Goal: Task Accomplishment & Management: Use online tool/utility

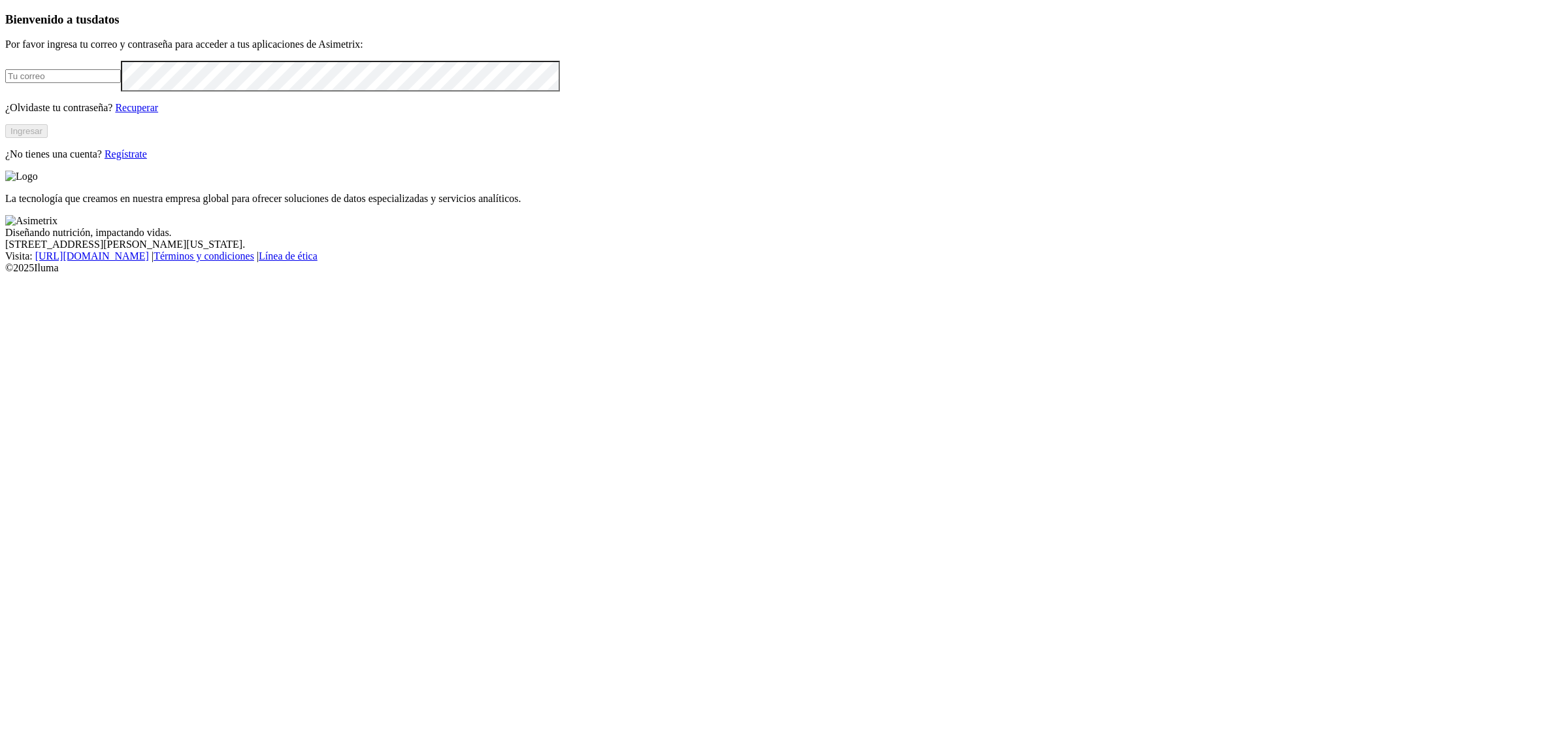
type input "[PERSON_NAME][EMAIL_ADDRESS][PERSON_NAME][DOMAIN_NAME]"
click at [48, 138] on button "Ingresar" at bounding box center [27, 130] width 42 height 13
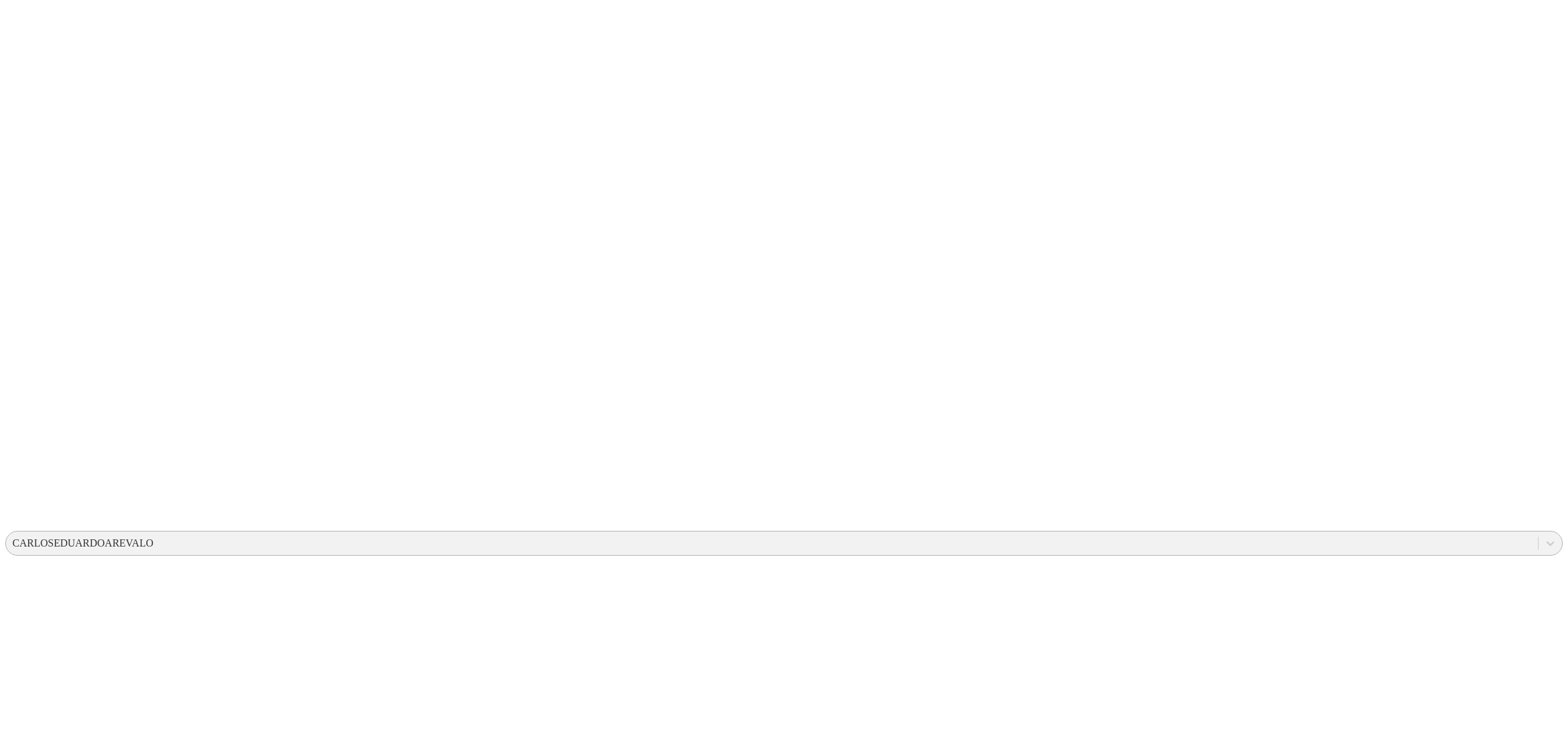
click at [153, 537] on div "CARLOSEDUARDOAREVALO" at bounding box center [82, 542] width 141 height 12
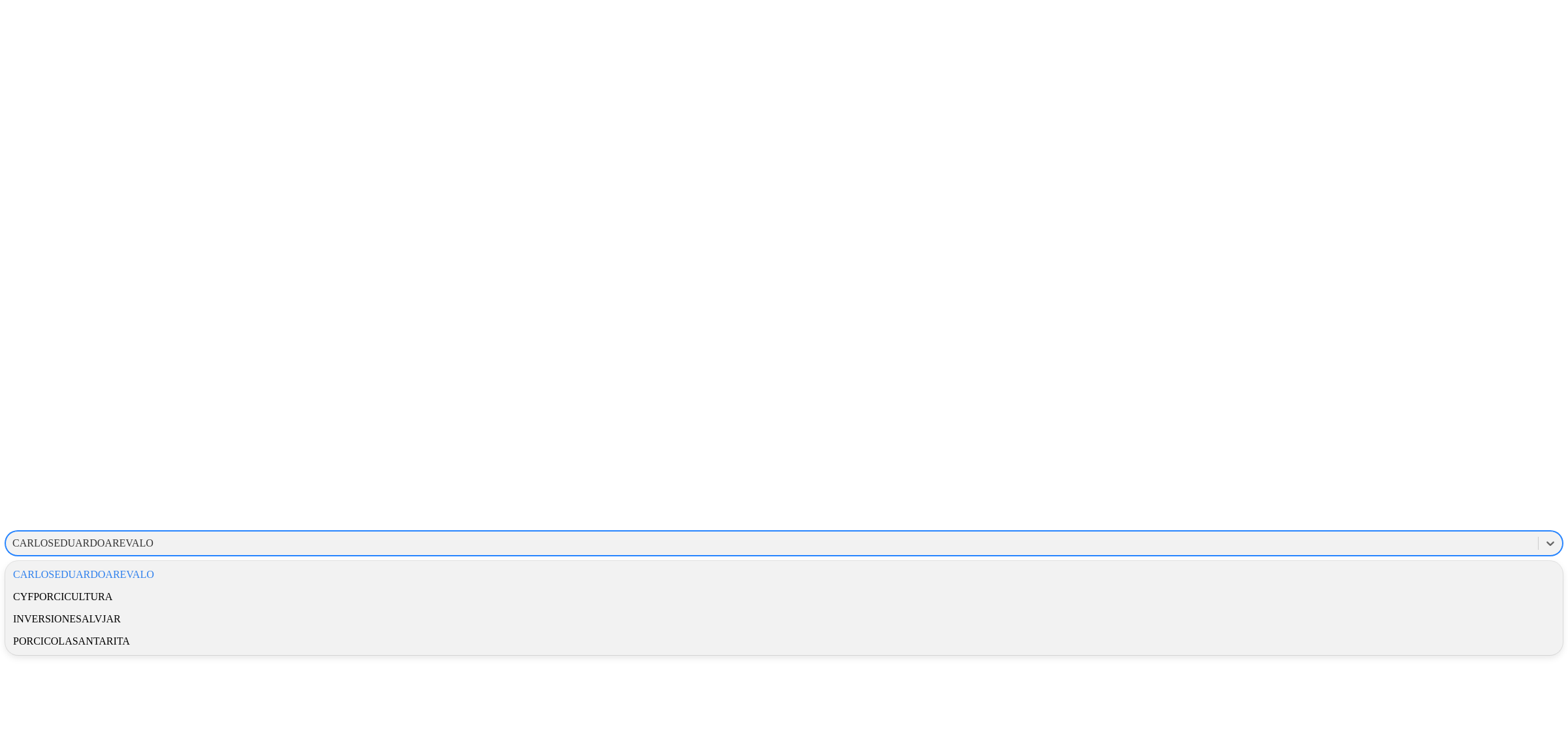
click at [1321, 585] on div "CYFPORCICULTURA" at bounding box center [784, 596] width 1557 height 22
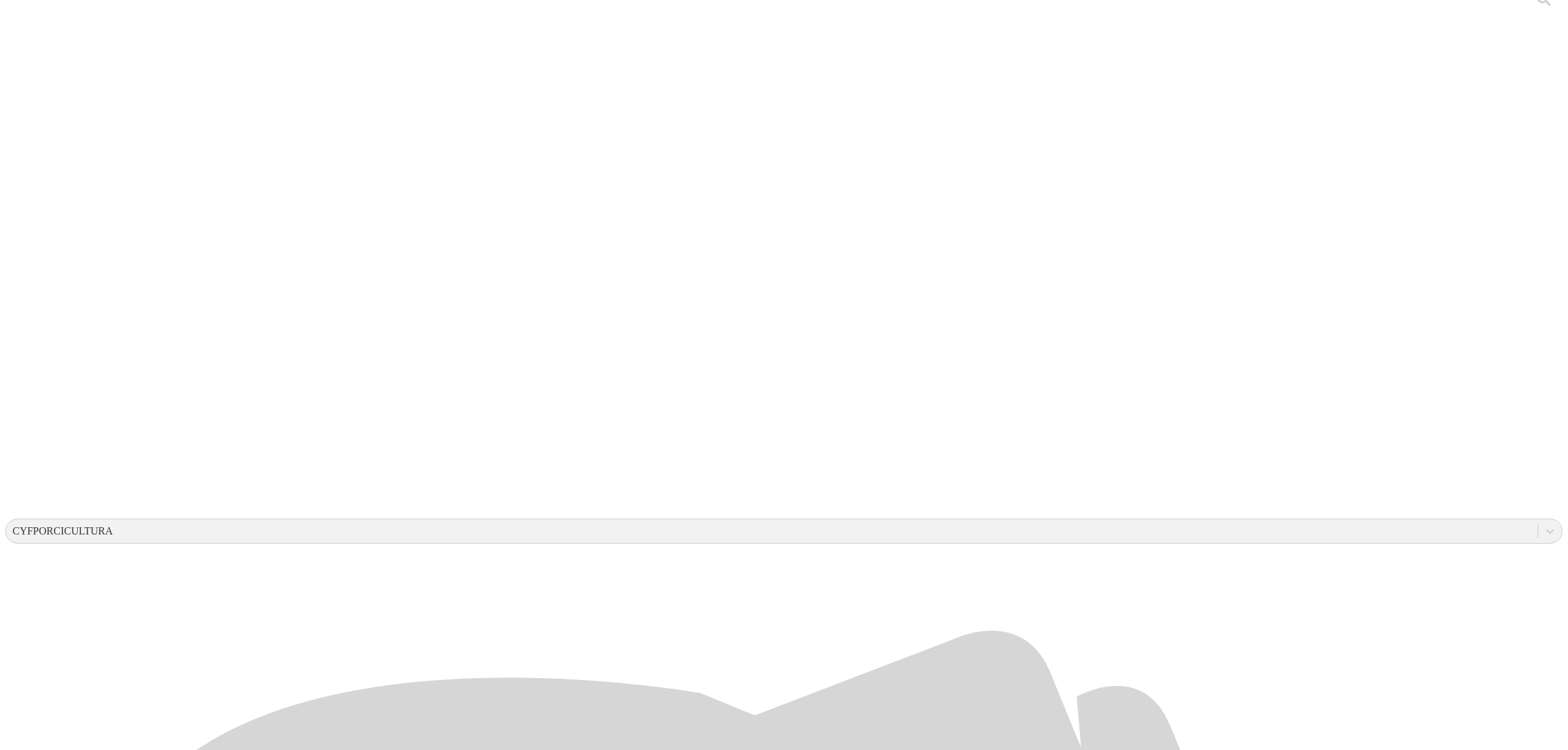
scroll to position [21, 0]
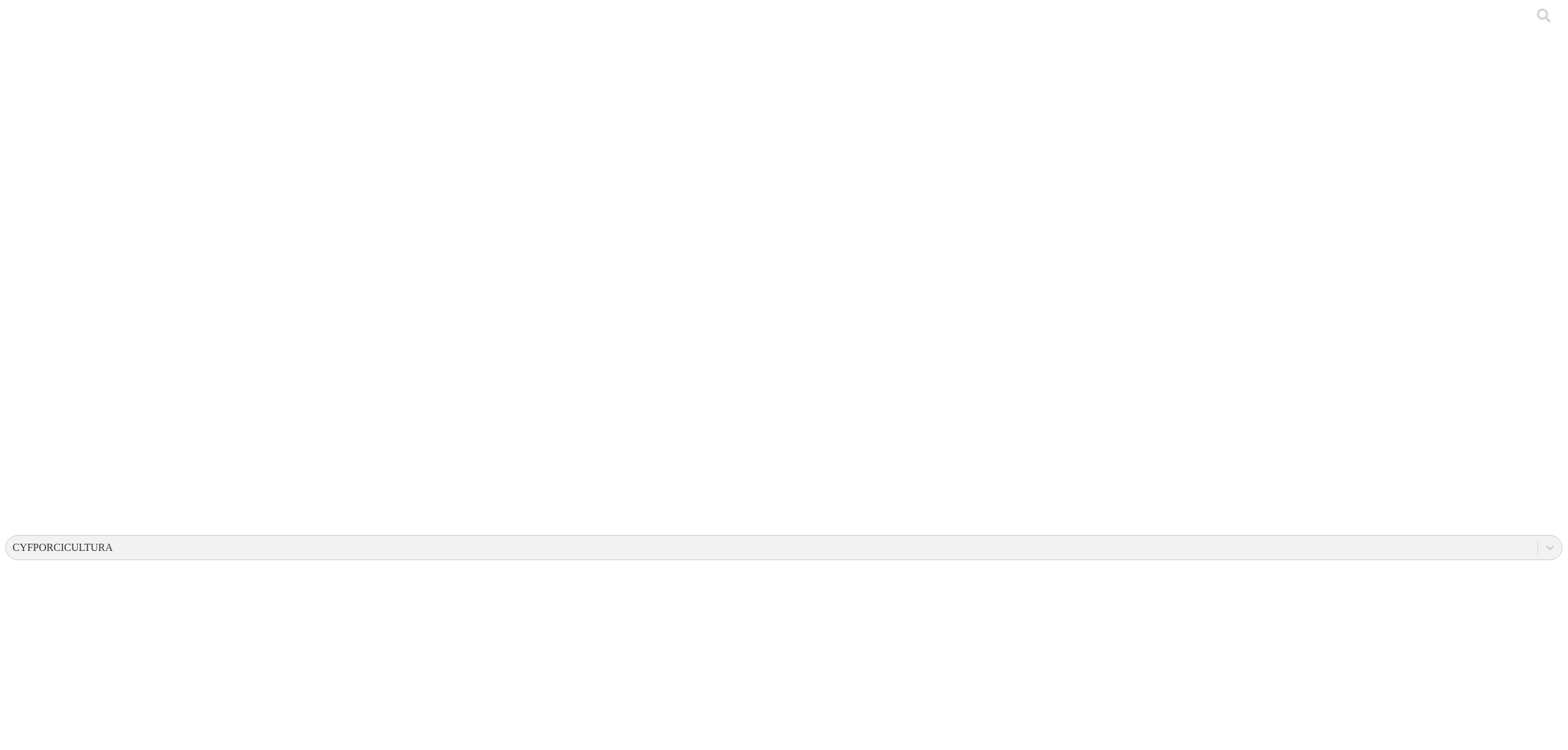
drag, startPoint x: 1185, startPoint y: 77, endPoint x: 1159, endPoint y: 74, distance: 26.2
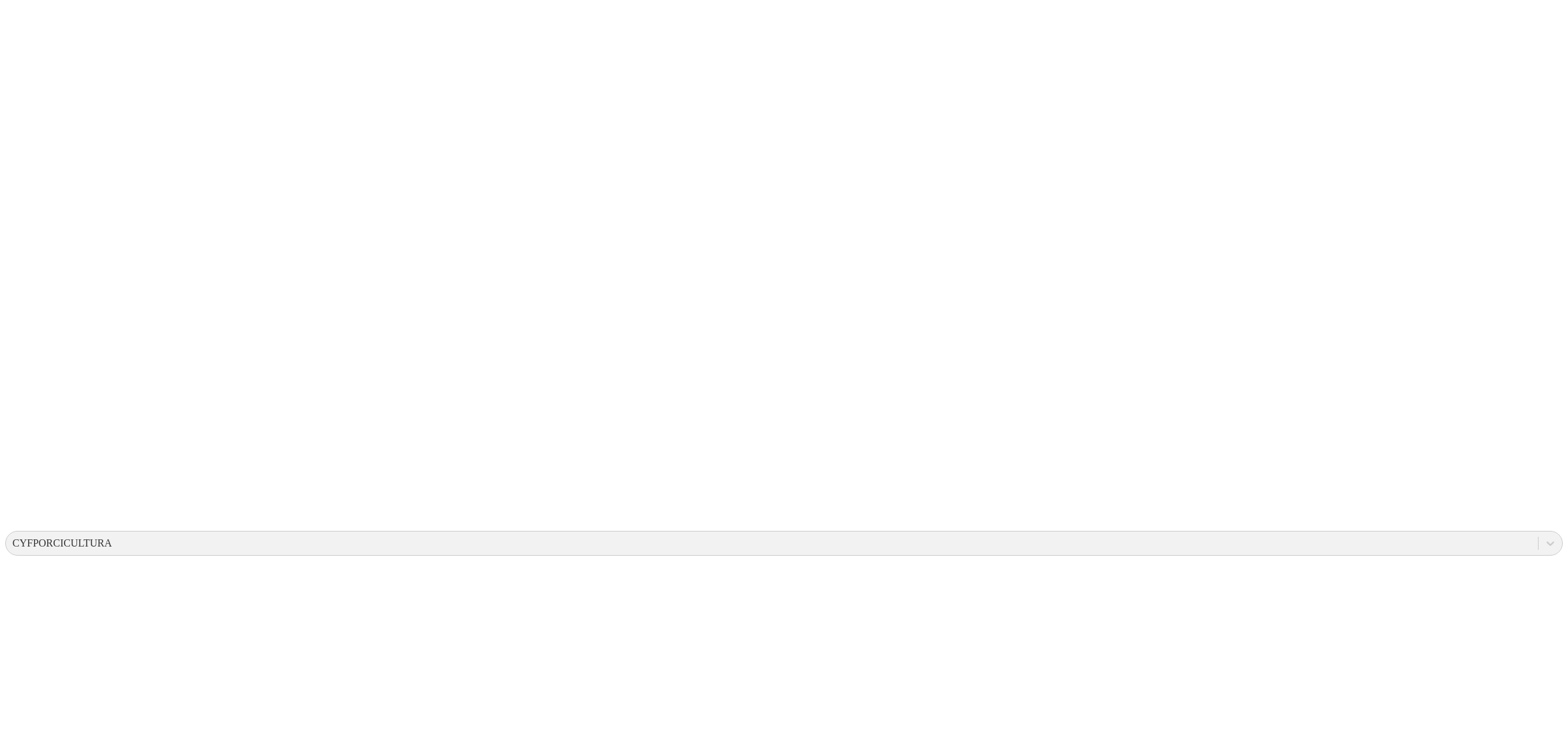
type input "A"
type input "[DATE]"
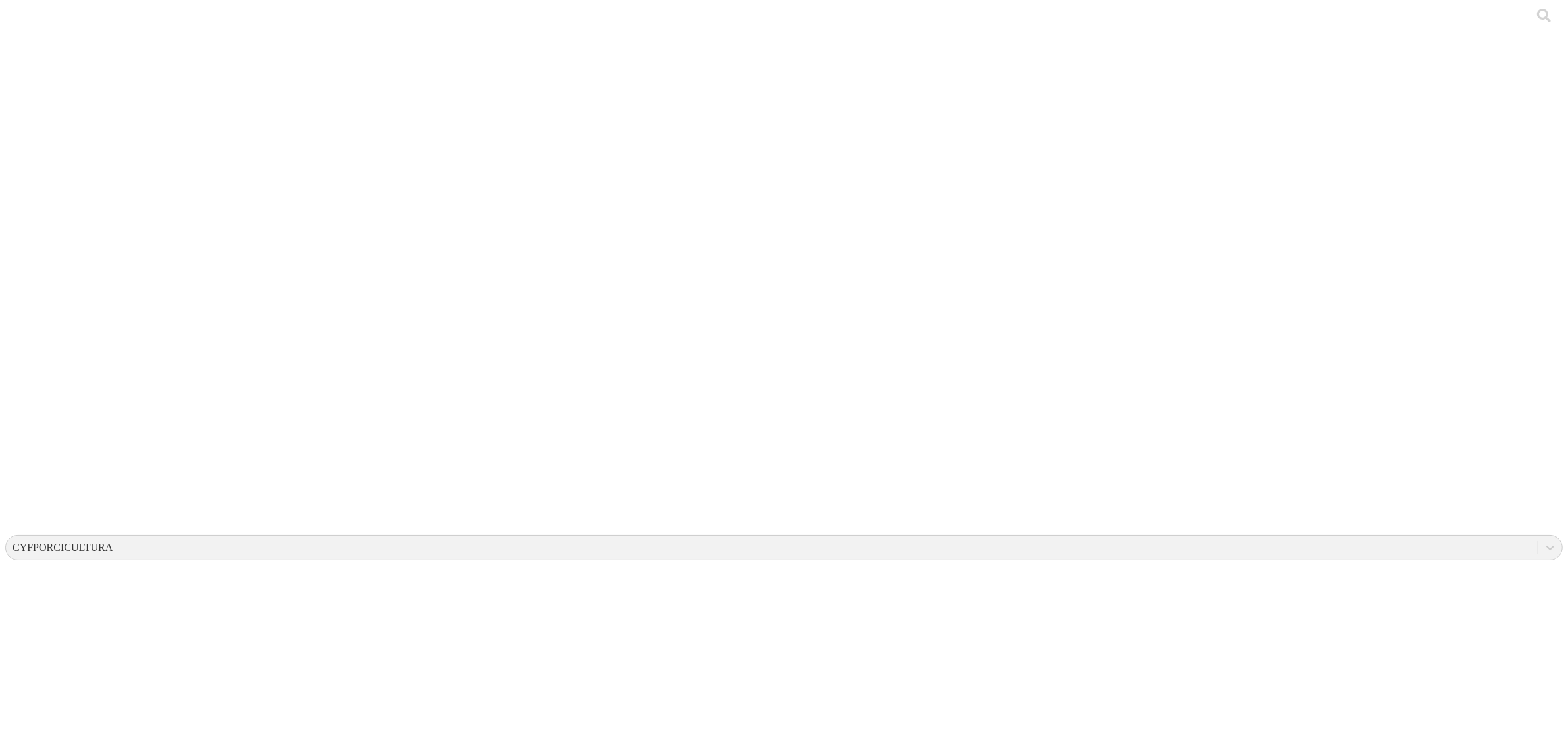
type input "agosto 2025"
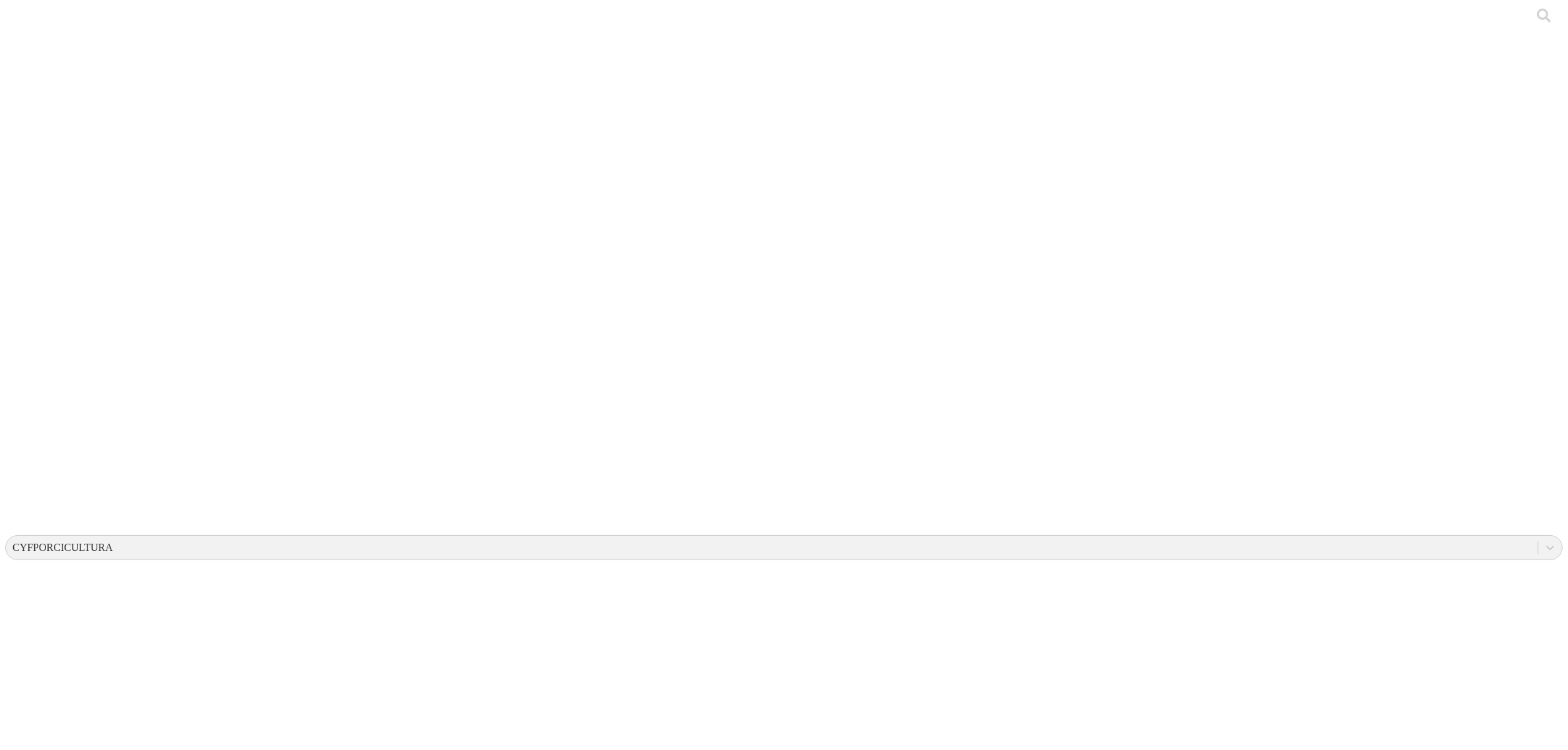
drag, startPoint x: 1003, startPoint y: 225, endPoint x: 1012, endPoint y: 209, distance: 18.4
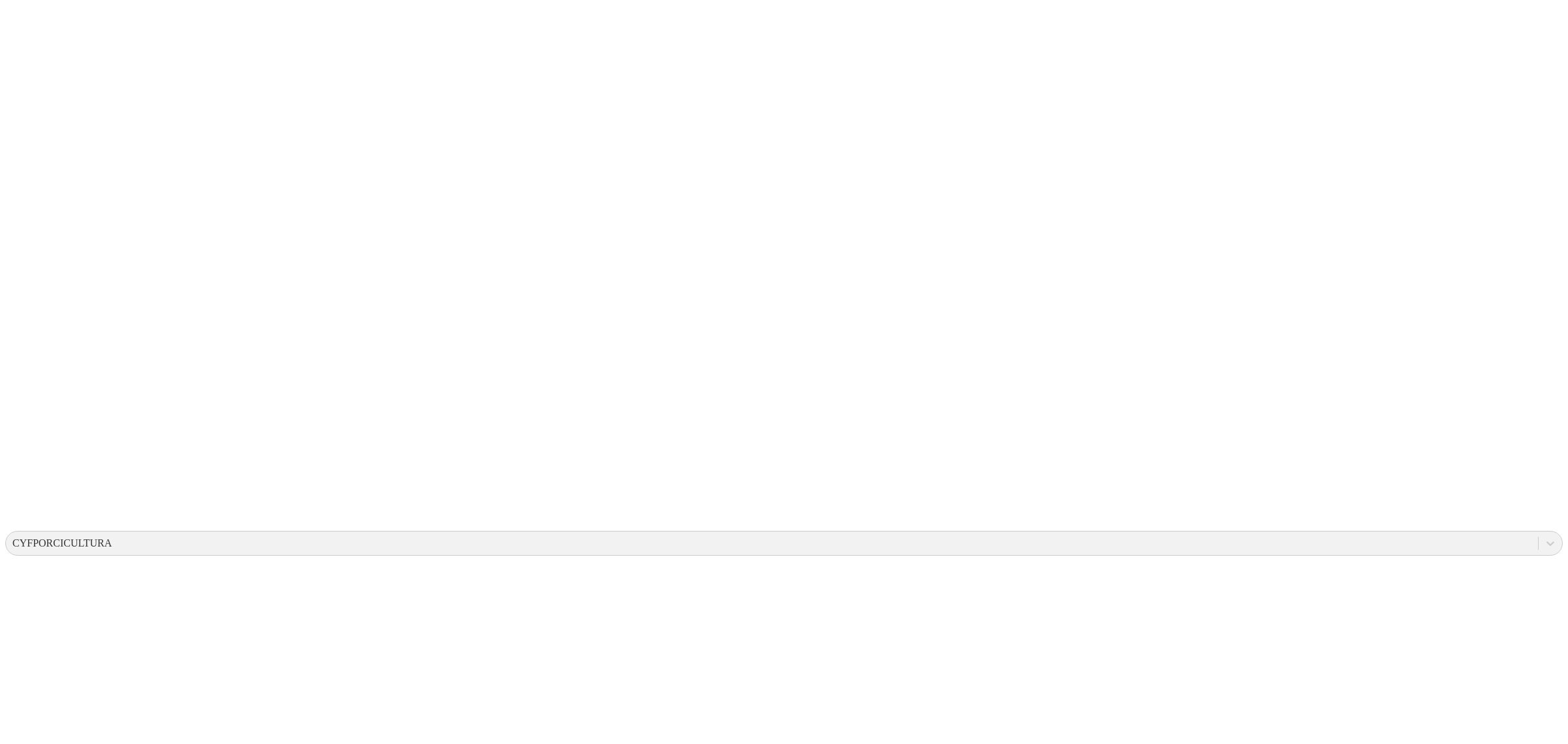
type input "[DATE]"
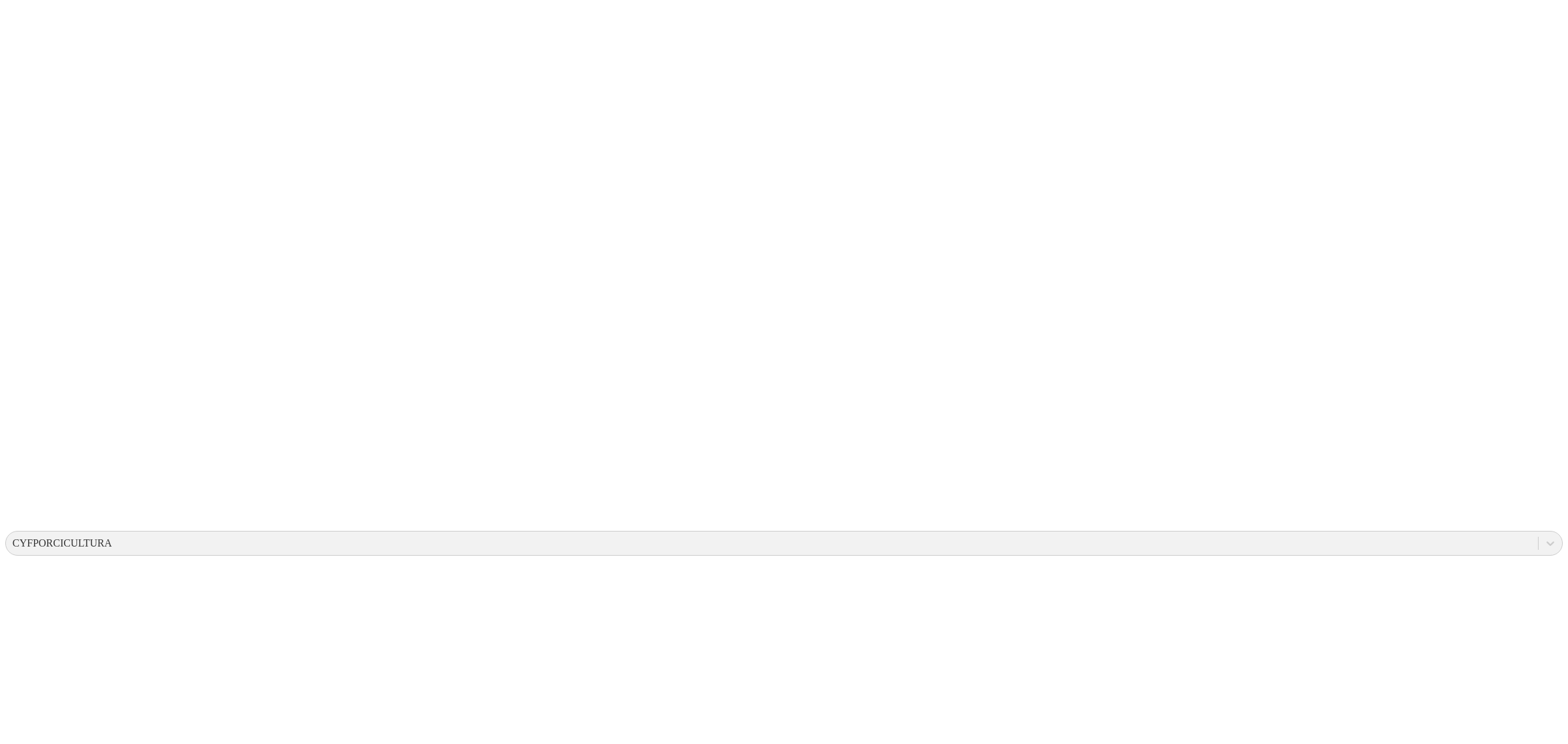
type input "[DATE]"
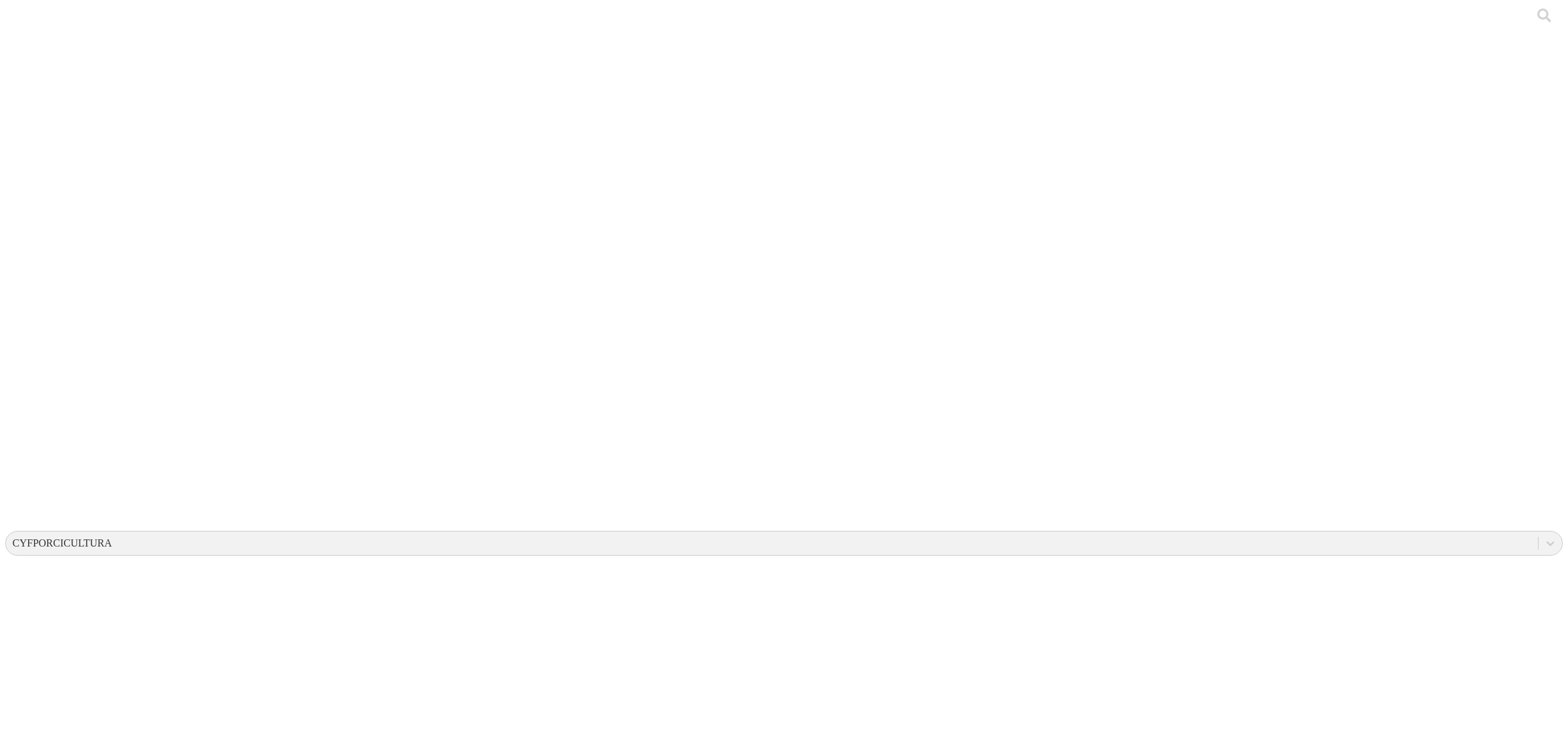
type input "[DATE]"
